Goal: Transaction & Acquisition: Subscribe to service/newsletter

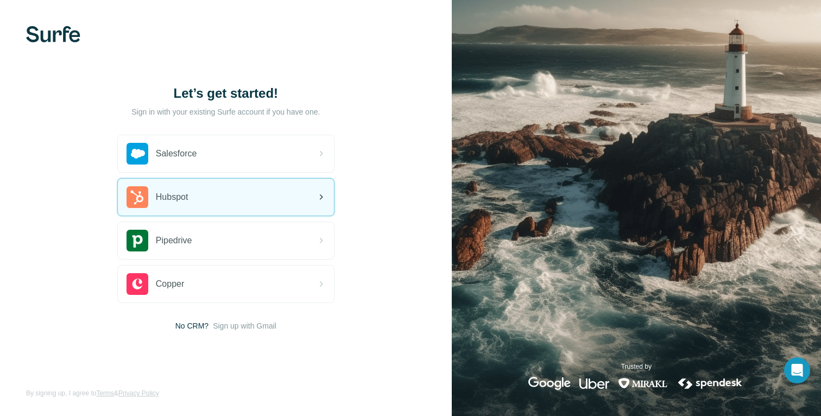
click at [263, 190] on div "Hubspot" at bounding box center [226, 197] width 216 height 37
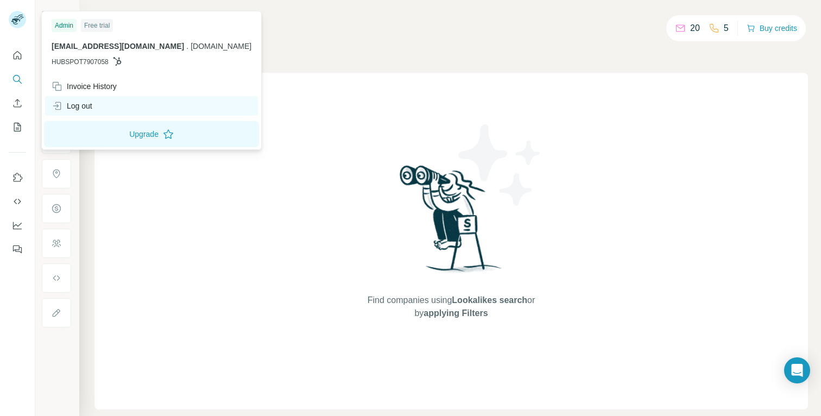
click at [67, 105] on div "Log out" at bounding box center [72, 105] width 41 height 11
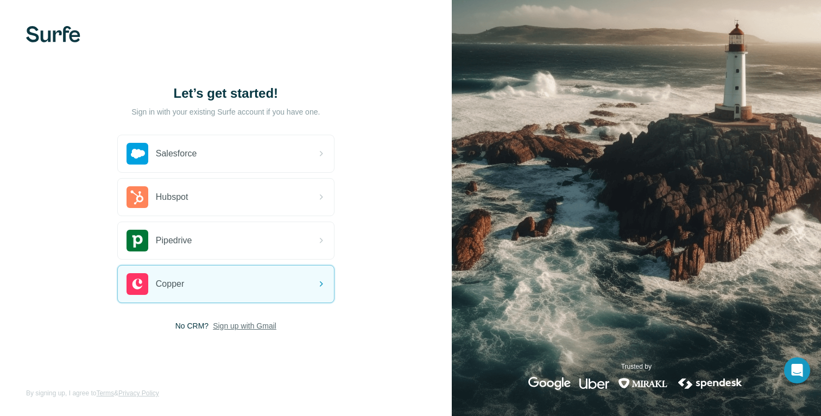
click at [225, 322] on span "Sign up with Gmail" at bounding box center [245, 325] width 64 height 11
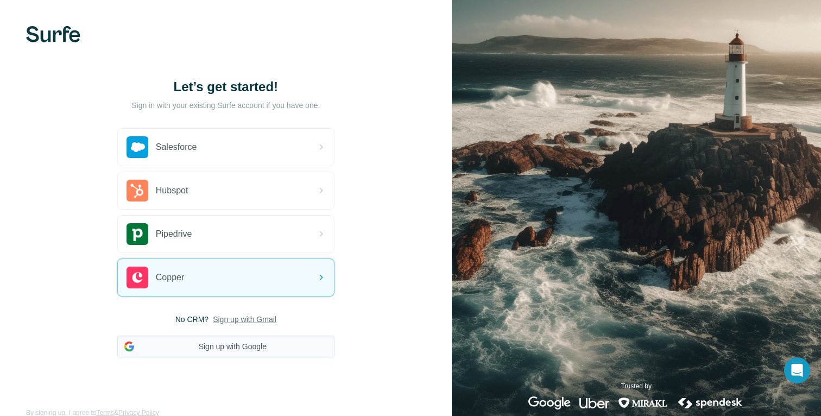
click at [248, 350] on button "Sign up with Google" at bounding box center [225, 346] width 217 height 22
